Goal: Information Seeking & Learning: Find specific fact

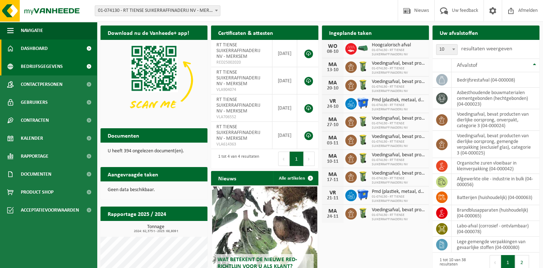
click at [34, 65] on span "Bedrijfsgegevens" at bounding box center [42, 66] width 42 height 18
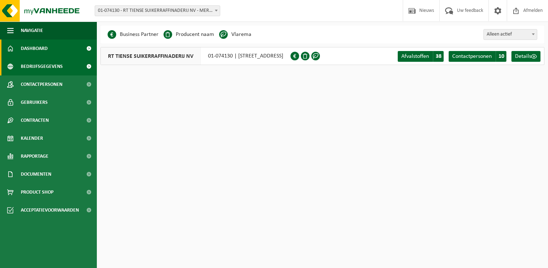
click at [33, 49] on span "Dashboard" at bounding box center [34, 48] width 27 height 18
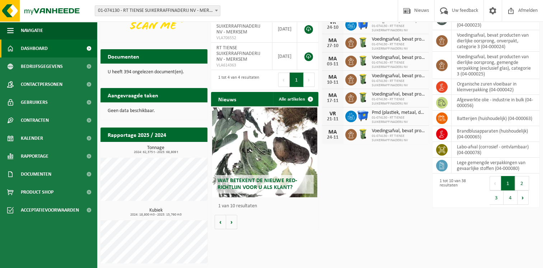
scroll to position [81, 0]
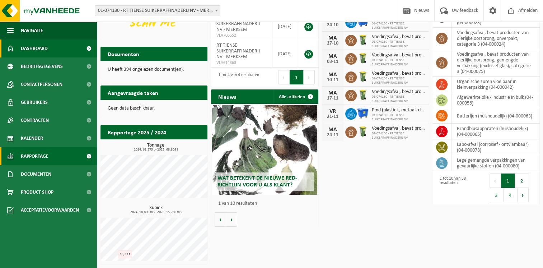
click at [32, 157] on span "Rapportage" at bounding box center [35, 156] width 28 height 18
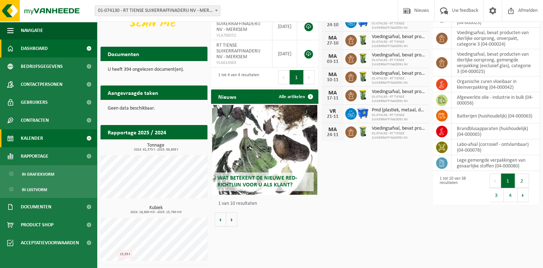
click at [30, 140] on span "Kalender" at bounding box center [32, 138] width 22 height 18
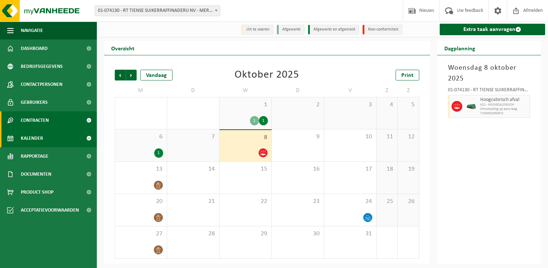
click at [34, 120] on span "Contracten" at bounding box center [35, 120] width 28 height 18
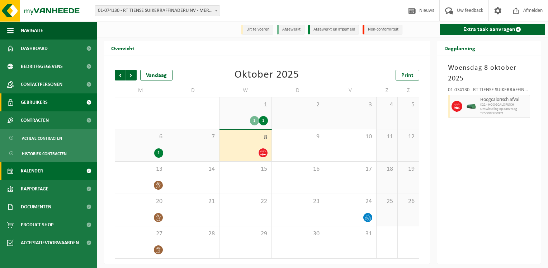
click at [47, 104] on link "Gebruikers" at bounding box center [48, 102] width 97 height 18
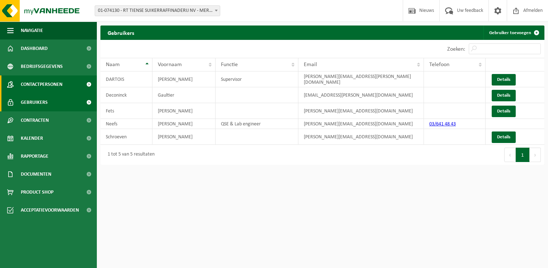
click at [49, 84] on span "Contactpersonen" at bounding box center [42, 84] width 42 height 18
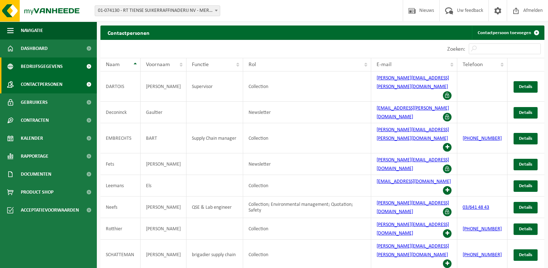
click at [50, 63] on span "Bedrijfsgegevens" at bounding box center [42, 66] width 42 height 18
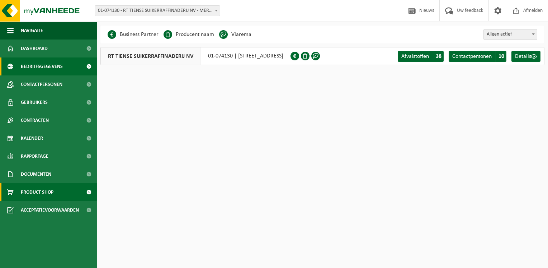
click at [29, 193] on span "Product Shop" at bounding box center [37, 192] width 33 height 18
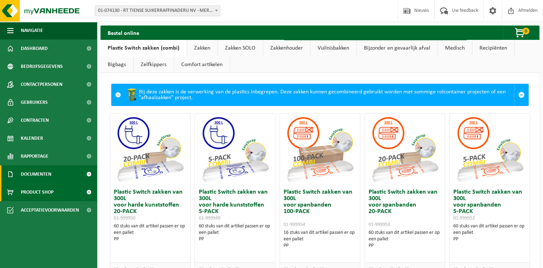
click at [28, 173] on span "Documenten" at bounding box center [36, 174] width 30 height 18
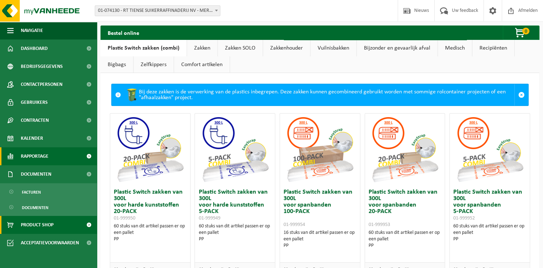
click at [31, 155] on span "Rapportage" at bounding box center [35, 156] width 28 height 18
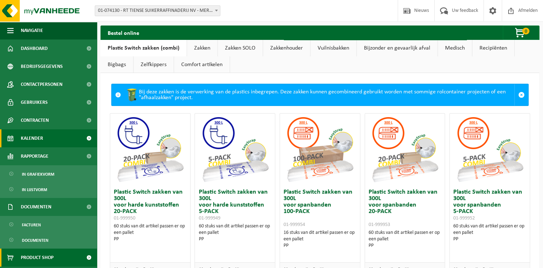
click at [32, 142] on span "Kalender" at bounding box center [32, 138] width 22 height 18
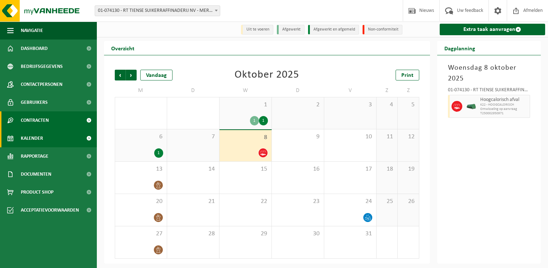
click at [34, 121] on span "Contracten" at bounding box center [35, 120] width 28 height 18
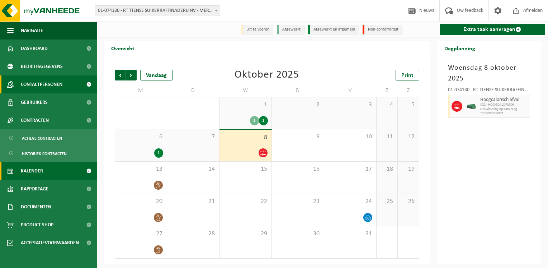
click at [46, 88] on span "Contactpersonen" at bounding box center [42, 84] width 42 height 18
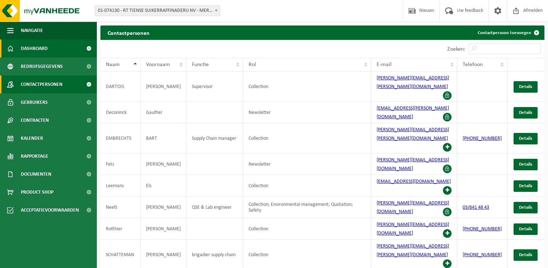
click at [32, 48] on span "Dashboard" at bounding box center [34, 48] width 27 height 18
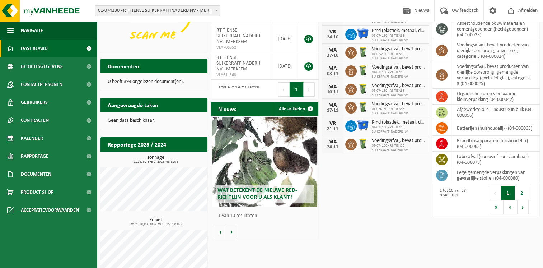
scroll to position [72, 0]
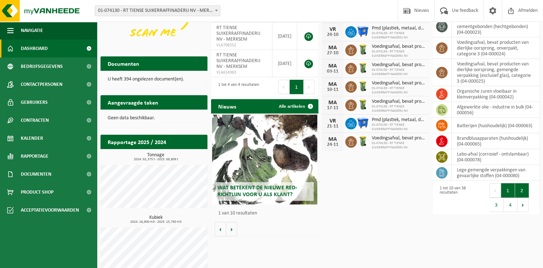
click at [518, 193] on button "2" at bounding box center [522, 190] width 14 height 14
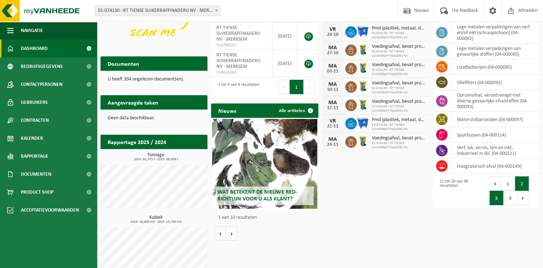
click at [495, 195] on button "3" at bounding box center [496, 197] width 14 height 14
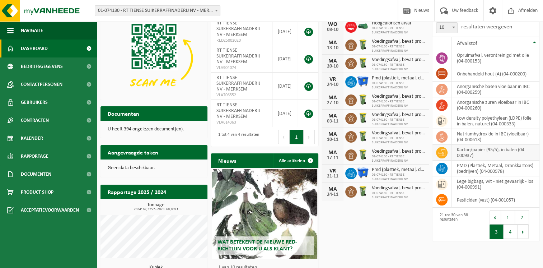
scroll to position [0, 0]
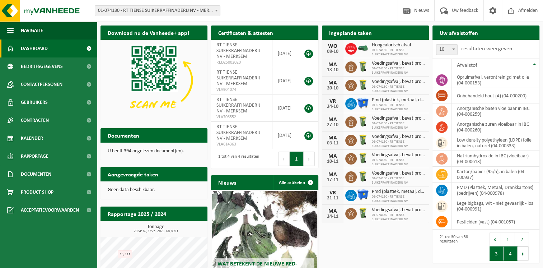
click at [509, 254] on button "4" at bounding box center [510, 253] width 14 height 14
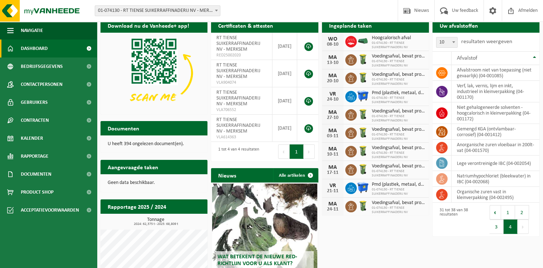
scroll to position [16, 0]
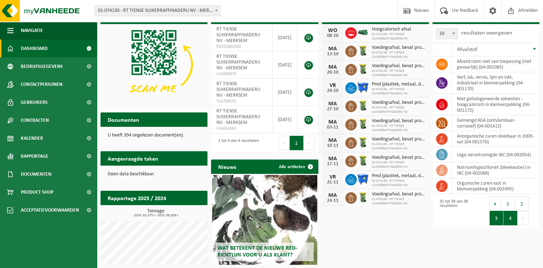
click at [496, 220] on button "3" at bounding box center [496, 217] width 14 height 14
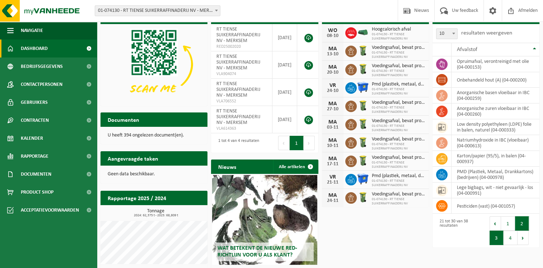
click at [521, 223] on button "2" at bounding box center [522, 223] width 14 height 14
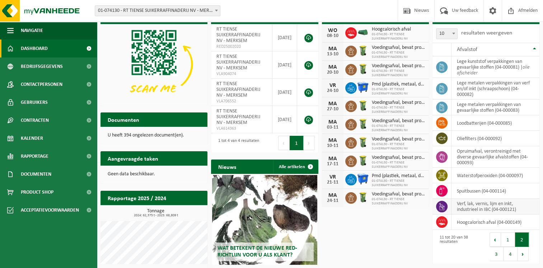
click at [459, 204] on td "verf, lak, vernis, lijm en inkt, industrieel in IBC (04-000121)" at bounding box center [495, 206] width 88 height 16
click at [457, 204] on td "verf, lak, vernis, lijm en inkt, industrieel in IBC (04-000121)" at bounding box center [495, 206] width 88 height 16
drag, startPoint x: 457, startPoint y: 204, endPoint x: 464, endPoint y: 204, distance: 6.5
click at [464, 204] on td "verf, lak, vernis, lijm en inkt, industrieel in IBC (04-000121)" at bounding box center [495, 206] width 88 height 16
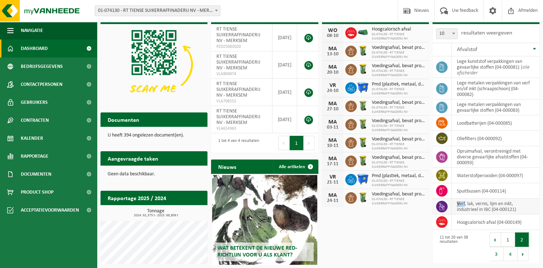
click at [455, 203] on td "verf, lak, vernis, lijm en inkt, industrieel in IBC (04-000121)" at bounding box center [495, 206] width 88 height 16
drag, startPoint x: 455, startPoint y: 203, endPoint x: 515, endPoint y: 205, distance: 59.9
click at [515, 205] on td "verf, lak, vernis, lijm en inkt, industrieel in IBC (04-000121)" at bounding box center [495, 206] width 88 height 16
copy td "verf, lak, vernis, lijm en inkt,"
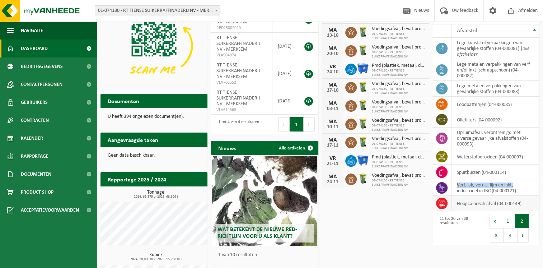
scroll to position [36, 0]
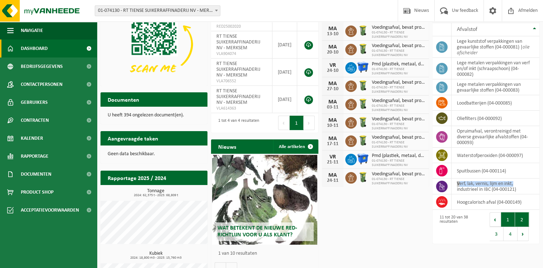
click at [507, 221] on button "1" at bounding box center [508, 219] width 14 height 14
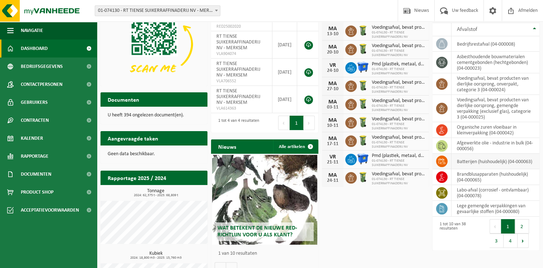
click at [458, 159] on td "batterijen (huishoudelijk) (04-000063)" at bounding box center [495, 160] width 88 height 15
click at [455, 160] on td "batterijen (huishoudelijk) (04-000063)" at bounding box center [495, 160] width 88 height 15
click at [456, 159] on td "batterijen (huishoudelijk) (04-000063)" at bounding box center [495, 160] width 88 height 15
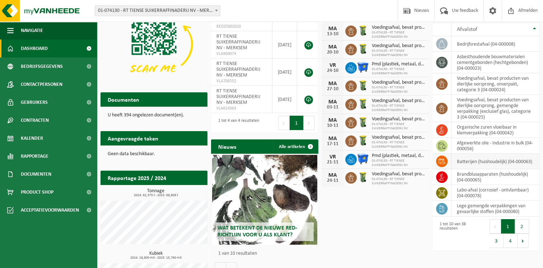
click at [456, 159] on td "batterijen (huishoudelijk) (04-000063)" at bounding box center [495, 160] width 88 height 15
drag, startPoint x: 456, startPoint y: 159, endPoint x: 482, endPoint y: 159, distance: 25.8
click at [482, 159] on td "batterijen (huishoudelijk) (04-000063)" at bounding box center [495, 160] width 88 height 15
copy td "batterijen (huishoudelijk"
click at [460, 207] on td "lege gemengde verpakkingen van gevaarlijke stoffen (04-000080)" at bounding box center [495, 208] width 88 height 16
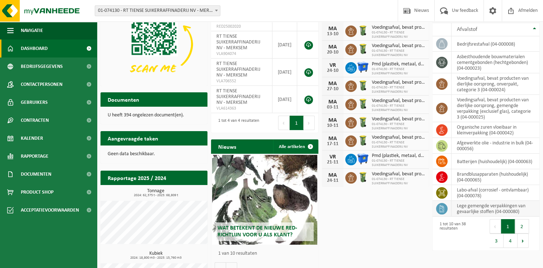
click at [460, 207] on td "lege gemengde verpakkingen van gevaarlijke stoffen (04-000080)" at bounding box center [495, 208] width 88 height 16
click at [458, 207] on td "lege gemengde verpakkingen van gevaarlijke stoffen (04-000080)" at bounding box center [495, 208] width 88 height 16
click at [456, 207] on td "lege gemengde verpakkingen van gevaarlijke stoffen (04-000080)" at bounding box center [495, 208] width 88 height 16
drag, startPoint x: 456, startPoint y: 207, endPoint x: 495, endPoint y: 212, distance: 39.1
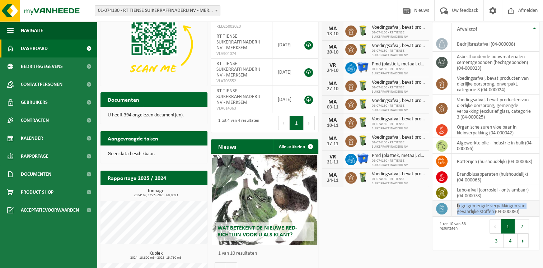
click at [495, 212] on td "lege gemengde verpakkingen van gevaarlijke stoffen (04-000080)" at bounding box center [495, 208] width 88 height 16
copy td "lege gemengde verpakkingen van gevaarlijke stoffen ("
click at [520, 224] on button "2" at bounding box center [522, 226] width 14 height 14
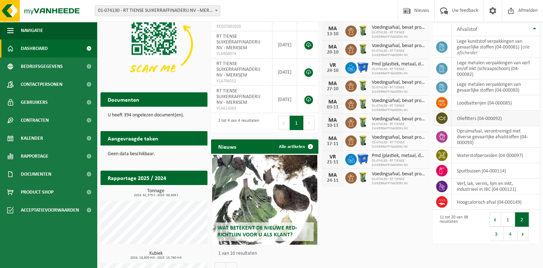
click at [460, 119] on td "oliefilters (04-000092)" at bounding box center [495, 117] width 88 height 15
click at [457, 118] on td "oliefilters (04-000092)" at bounding box center [495, 117] width 88 height 15
click at [460, 118] on td "oliefilters (04-000092)" at bounding box center [495, 117] width 88 height 15
click at [458, 118] on td "oliefilters (04-000092)" at bounding box center [495, 117] width 88 height 15
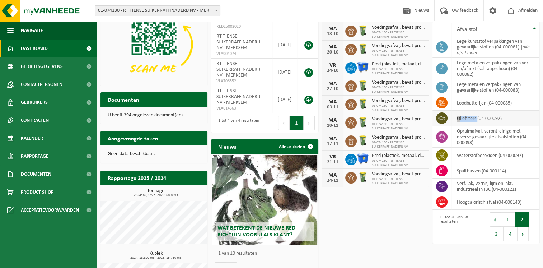
click at [457, 119] on td "oliefilters (04-000092)" at bounding box center [495, 117] width 88 height 15
click at [454, 118] on td "oliefilters (04-000092)" at bounding box center [495, 117] width 88 height 15
click at [455, 118] on td "oliefilters (04-000092)" at bounding box center [495, 117] width 88 height 15
drag, startPoint x: 455, startPoint y: 118, endPoint x: 477, endPoint y: 120, distance: 21.9
click at [477, 120] on td "oliefilters (04-000092)" at bounding box center [495, 117] width 88 height 15
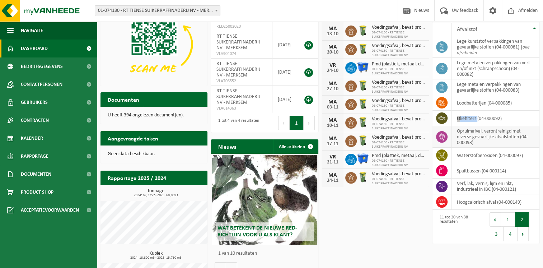
copy td "oliefilters"
click at [465, 204] on td "hoogcalorisch afval (04-000149)" at bounding box center [495, 201] width 88 height 15
click at [466, 204] on td "hoogcalorisch afval (04-000149)" at bounding box center [495, 201] width 88 height 15
click at [465, 202] on td "hoogcalorisch afval (04-000149)" at bounding box center [495, 201] width 88 height 15
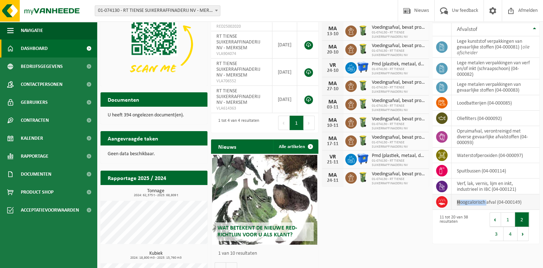
click at [462, 202] on td "hoogcalorisch afval (04-000149)" at bounding box center [495, 201] width 88 height 15
click at [456, 202] on td "hoogcalorisch afval (04-000149)" at bounding box center [495, 201] width 88 height 15
drag, startPoint x: 456, startPoint y: 202, endPoint x: 496, endPoint y: 203, distance: 39.5
click at [496, 203] on td "hoogcalorisch afval (04-000149)" at bounding box center [495, 201] width 88 height 15
copy td "hoogcalorisch afval"
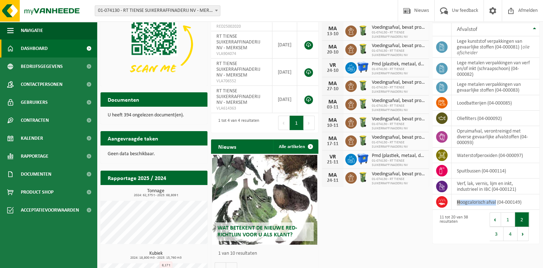
click at [498, 232] on button "3" at bounding box center [496, 233] width 14 height 14
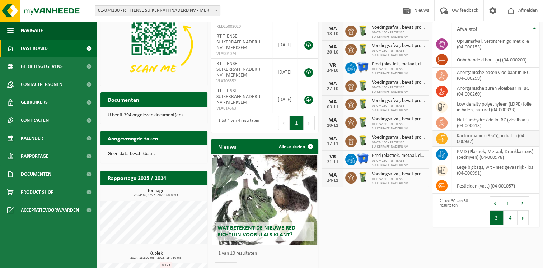
click at [458, 136] on td "karton/papier (95/5), in balen (04-000937)" at bounding box center [495, 139] width 88 height 16
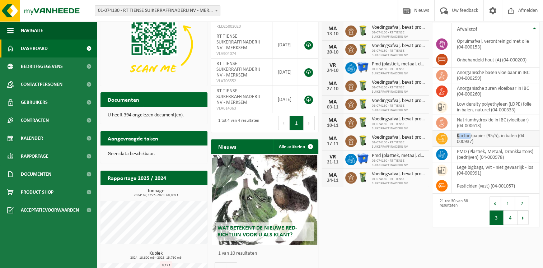
click at [456, 137] on td "karton/papier (95/5), in balen (04-000937)" at bounding box center [495, 139] width 88 height 16
click at [456, 136] on td "karton/papier (95/5), in balen (04-000937)" at bounding box center [495, 139] width 88 height 16
click at [485, 143] on td "karton/papier (95/5), in balen (04-000937)" at bounding box center [495, 139] width 88 height 16
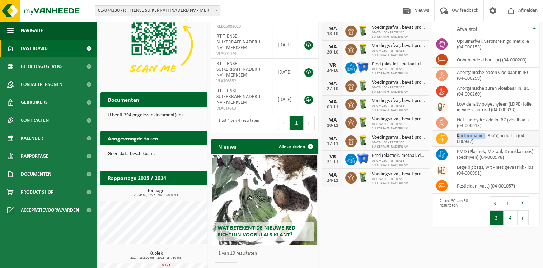
drag, startPoint x: 453, startPoint y: 135, endPoint x: 485, endPoint y: 137, distance: 32.0
click at [485, 137] on td "karton/papier (95/5), in balen (04-000937)" at bounding box center [495, 139] width 88 height 16
copy td "karton/papier"
click at [456, 151] on td "PMD (Plastiek, Metaal, Drankkartons) (bedrijven) (04-000978)" at bounding box center [495, 154] width 88 height 16
drag, startPoint x: 458, startPoint y: 151, endPoint x: 465, endPoint y: 152, distance: 7.2
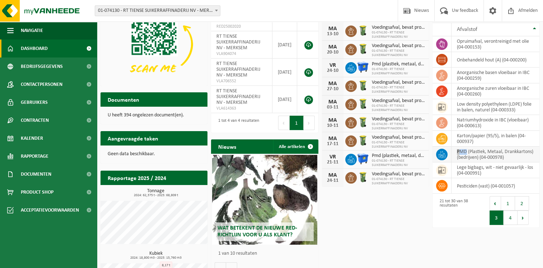
click at [465, 152] on td "PMD (Plastiek, Metaal, Drankkartons) (bedrijven) (04-000978)" at bounding box center [495, 154] width 88 height 16
drag, startPoint x: 465, startPoint y: 152, endPoint x: 456, endPoint y: 152, distance: 9.0
click at [456, 151] on td "PMD (Plastiek, Metaal, Drankkartons) (bedrijven) (04-000978)" at bounding box center [495, 154] width 88 height 16
click at [458, 153] on td "PMD (Plastiek, Metaal, Drankkartons) (bedrijven) (04-000978)" at bounding box center [495, 154] width 88 height 16
drag, startPoint x: 455, startPoint y: 151, endPoint x: 533, endPoint y: 154, distance: 78.6
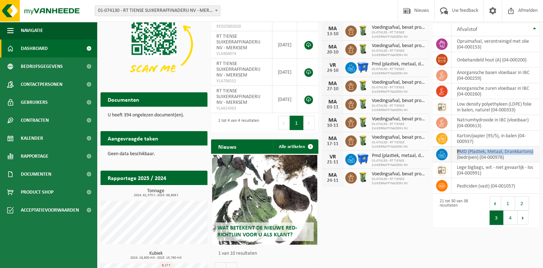
click at [533, 154] on td "PMD (Plastiek, Metaal, Drankkartons) (bedrijven) (04-000978)" at bounding box center [495, 154] width 88 height 16
copy td "PMD (Plastiek, Metaal, Drankkartons)"
click at [508, 203] on button "1" at bounding box center [508, 203] width 14 height 14
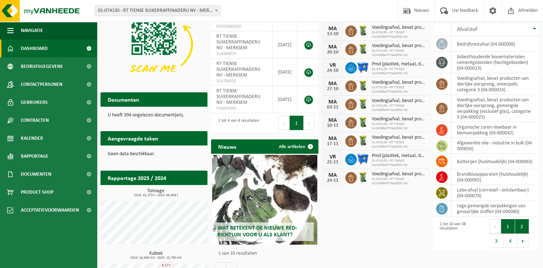
click at [524, 228] on button "2" at bounding box center [522, 226] width 14 height 14
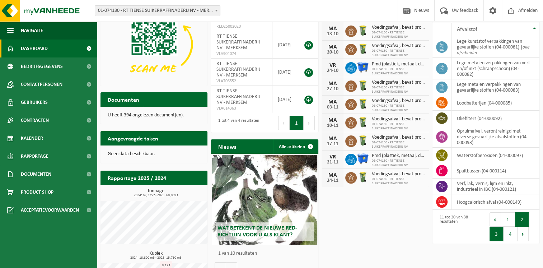
click at [494, 235] on button "3" at bounding box center [496, 233] width 14 height 14
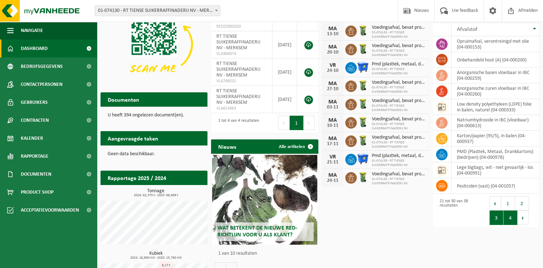
click at [510, 216] on button "4" at bounding box center [510, 217] width 14 height 14
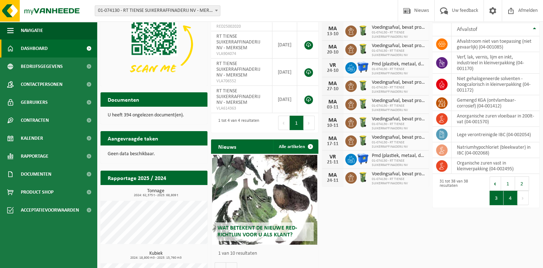
click at [495, 197] on button "3" at bounding box center [496, 197] width 14 height 14
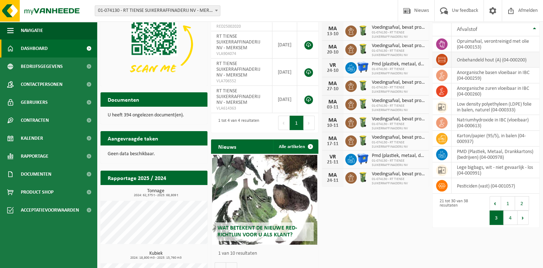
click at [484, 61] on td "onbehandeld hout (A) (04-000200)" at bounding box center [495, 59] width 88 height 15
drag, startPoint x: 455, startPoint y: 60, endPoint x: 494, endPoint y: 61, distance: 39.5
click at [494, 61] on td "onbehandeld hout (A) (04-000200)" at bounding box center [495, 59] width 88 height 15
copy td "onbehandeld hout"
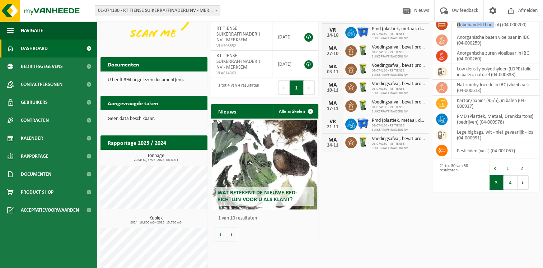
scroll to position [72, 0]
